Goal: Find specific page/section: Find specific page/section

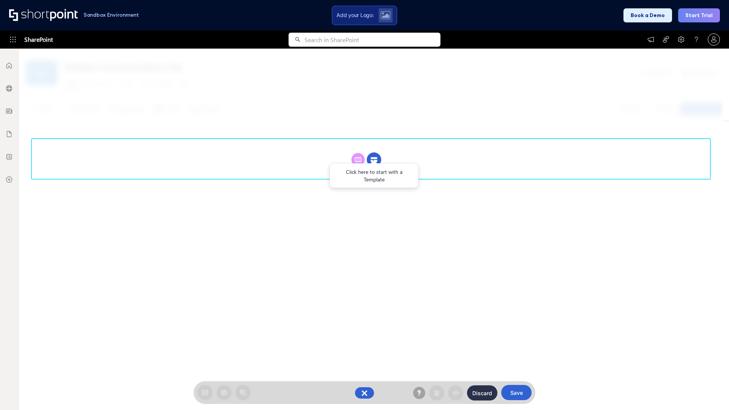
click at [374, 159] on circle at bounding box center [374, 160] width 14 height 14
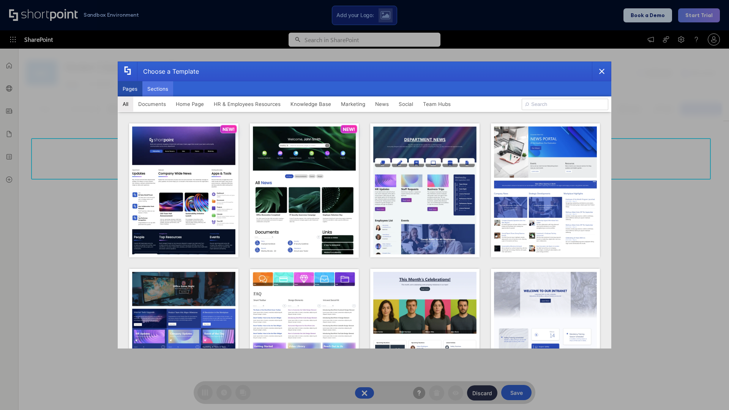
click at [157, 89] on button "Sections" at bounding box center [157, 88] width 31 height 15
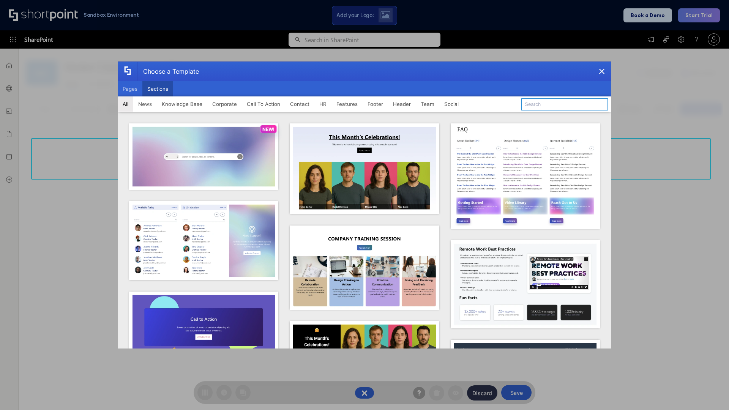
type input "Employee Spotlight 2"
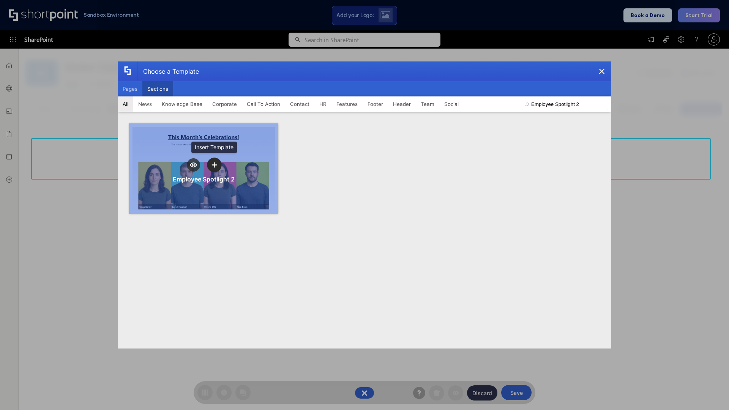
click at [214, 165] on icon "template selector" at bounding box center [213, 164] width 5 height 5
